Goal: Task Accomplishment & Management: Complete application form

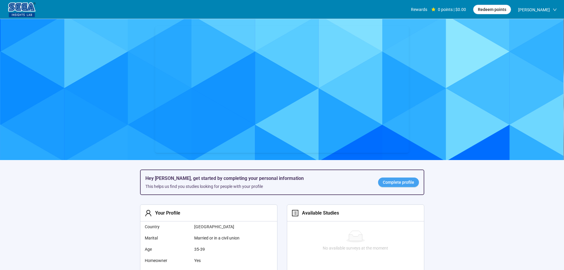
click at [388, 184] on span "Complete profile" at bounding box center [398, 182] width 31 height 7
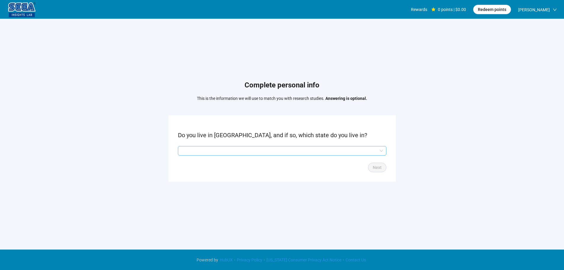
click at [285, 148] on input "search" at bounding box center [281, 150] width 201 height 9
click at [201, 153] on input "search" at bounding box center [281, 150] width 201 height 9
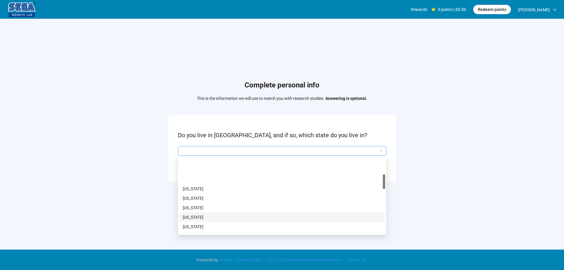
scroll to position [89, 0]
drag, startPoint x: 194, startPoint y: 216, endPoint x: 217, endPoint y: 213, distance: 23.0
click at [195, 216] on p "[US_STATE]" at bounding box center [282, 215] width 199 height 7
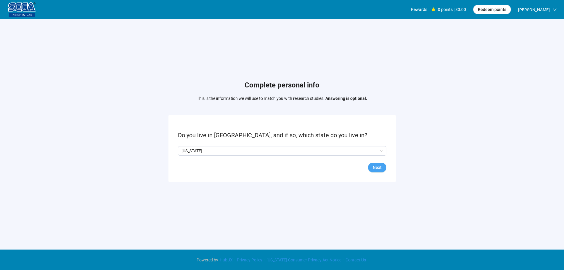
click at [379, 167] on span "Next" at bounding box center [376, 167] width 9 height 7
click at [197, 151] on span at bounding box center [195, 150] width 5 height 5
click at [380, 169] on span "Next" at bounding box center [376, 167] width 9 height 7
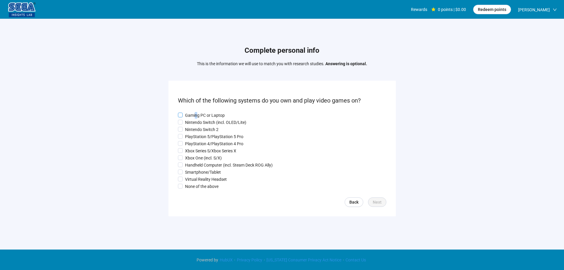
click at [195, 115] on p "Gaming PC or Laptop" at bounding box center [205, 115] width 40 height 7
click at [193, 123] on p "Nintendo Switch (incl. OLED/Lite)" at bounding box center [215, 122] width 61 height 7
click at [193, 128] on p "Nintendo Switch 2" at bounding box center [201, 129] width 33 height 7
click at [193, 139] on p "PlayStation 5/PlayStation 5 Pro" at bounding box center [214, 136] width 58 height 7
click at [191, 112] on p "Gaming PC or Laptop" at bounding box center [205, 115] width 40 height 7
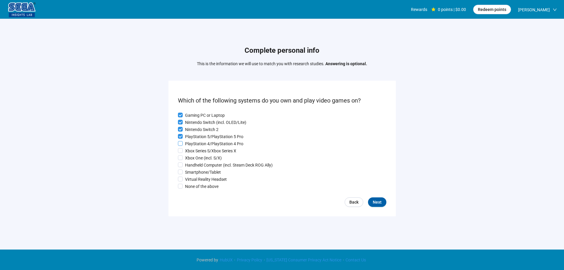
click at [193, 143] on p "PlayStation 4/PlayStation 4 Pro" at bounding box center [214, 143] width 58 height 7
drag, startPoint x: 193, startPoint y: 155, endPoint x: 193, endPoint y: 163, distance: 8.3
click at [193, 155] on p "Xbox One (incl. S/X)" at bounding box center [203, 157] width 37 height 7
drag, startPoint x: 193, startPoint y: 163, endPoint x: 193, endPoint y: 169, distance: 6.2
click at [193, 164] on p "Handheld Computer (incl. Steam Deck ROG Ally)" at bounding box center [229, 165] width 88 height 7
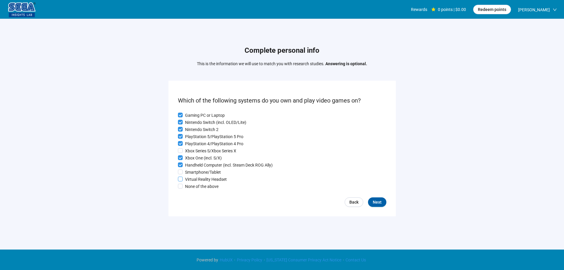
drag, startPoint x: 192, startPoint y: 172, endPoint x: 190, endPoint y: 182, distance: 9.8
click at [192, 173] on p "Smartphone/Tablet" at bounding box center [203, 172] width 36 height 7
click at [192, 178] on p "Virtual Reality Headset" at bounding box center [206, 179] width 42 height 7
click at [376, 203] on span "Next" at bounding box center [376, 202] width 9 height 7
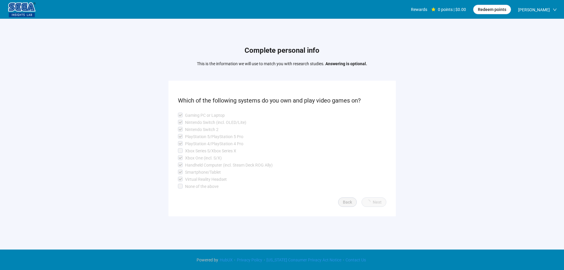
scroll to position [0, 0]
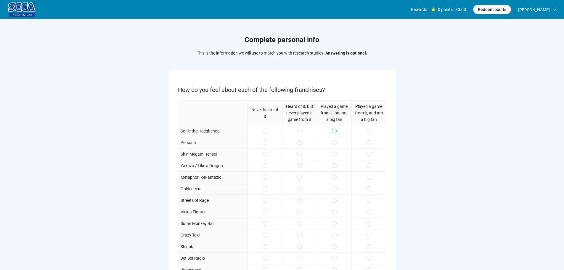
click at [335, 130] on span at bounding box center [334, 130] width 5 height 5
click at [335, 146] on div at bounding box center [334, 142] width 35 height 12
click at [370, 154] on span at bounding box center [368, 153] width 5 height 5
click at [369, 180] on label at bounding box center [368, 177] width 5 height 7
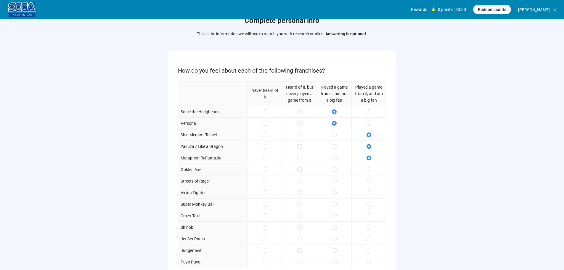
scroll to position [30, 0]
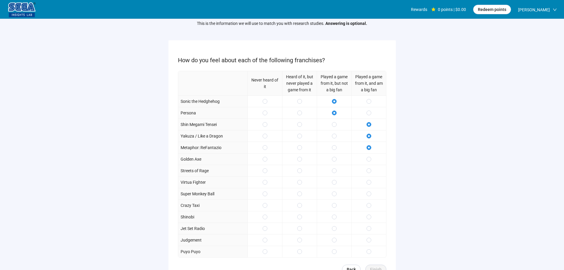
click at [337, 159] on div at bounding box center [334, 159] width 35 height 12
click at [335, 167] on label at bounding box center [334, 170] width 5 height 7
click at [337, 152] on div at bounding box center [334, 147] width 35 height 12
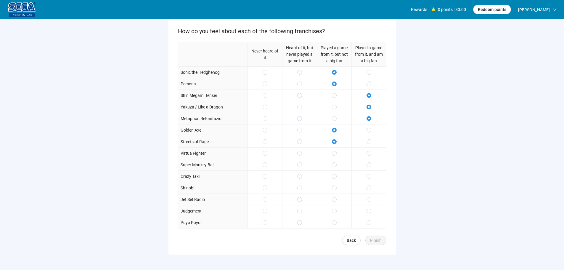
scroll to position [86, 0]
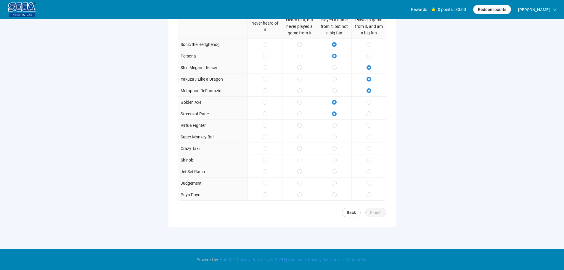
click at [334, 141] on div at bounding box center [334, 137] width 35 height 12
click at [336, 125] on span at bounding box center [334, 125] width 5 height 5
click at [371, 148] on div at bounding box center [368, 148] width 35 height 12
drag, startPoint x: 368, startPoint y: 174, endPoint x: 371, endPoint y: 164, distance: 10.9
click at [368, 174] on label at bounding box center [368, 171] width 5 height 7
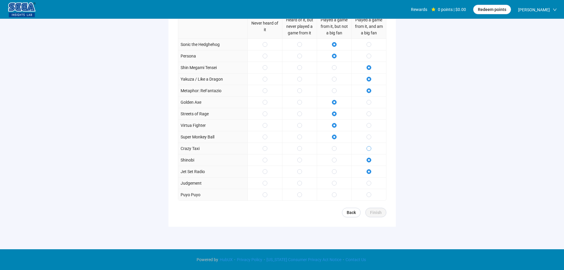
click at [368, 145] on label at bounding box center [368, 148] width 5 height 7
click at [374, 213] on span "Finish" at bounding box center [376, 212] width 12 height 7
